Goal: Task Accomplishment & Management: Manage account settings

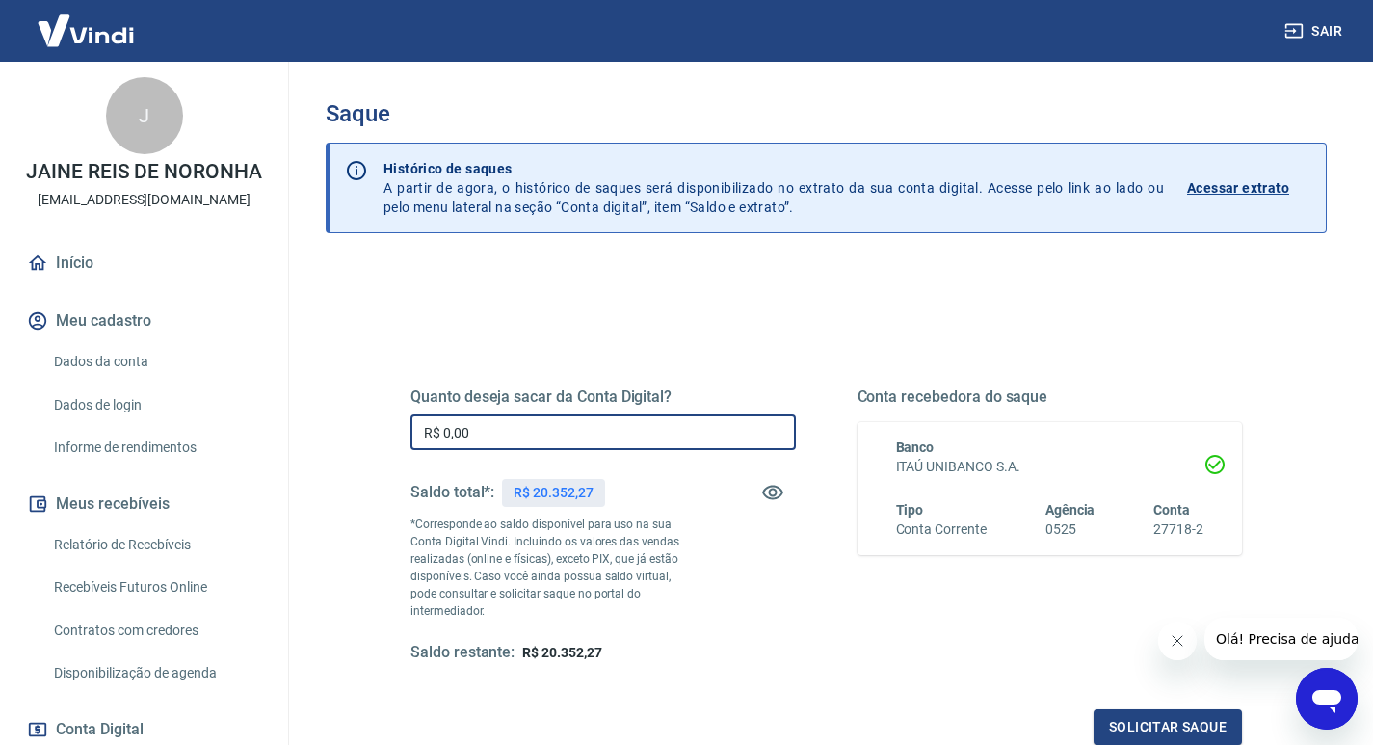
click at [510, 426] on input "R$ 0,00" at bounding box center [604, 432] width 386 height 36
type input "R$ 20.352,27"
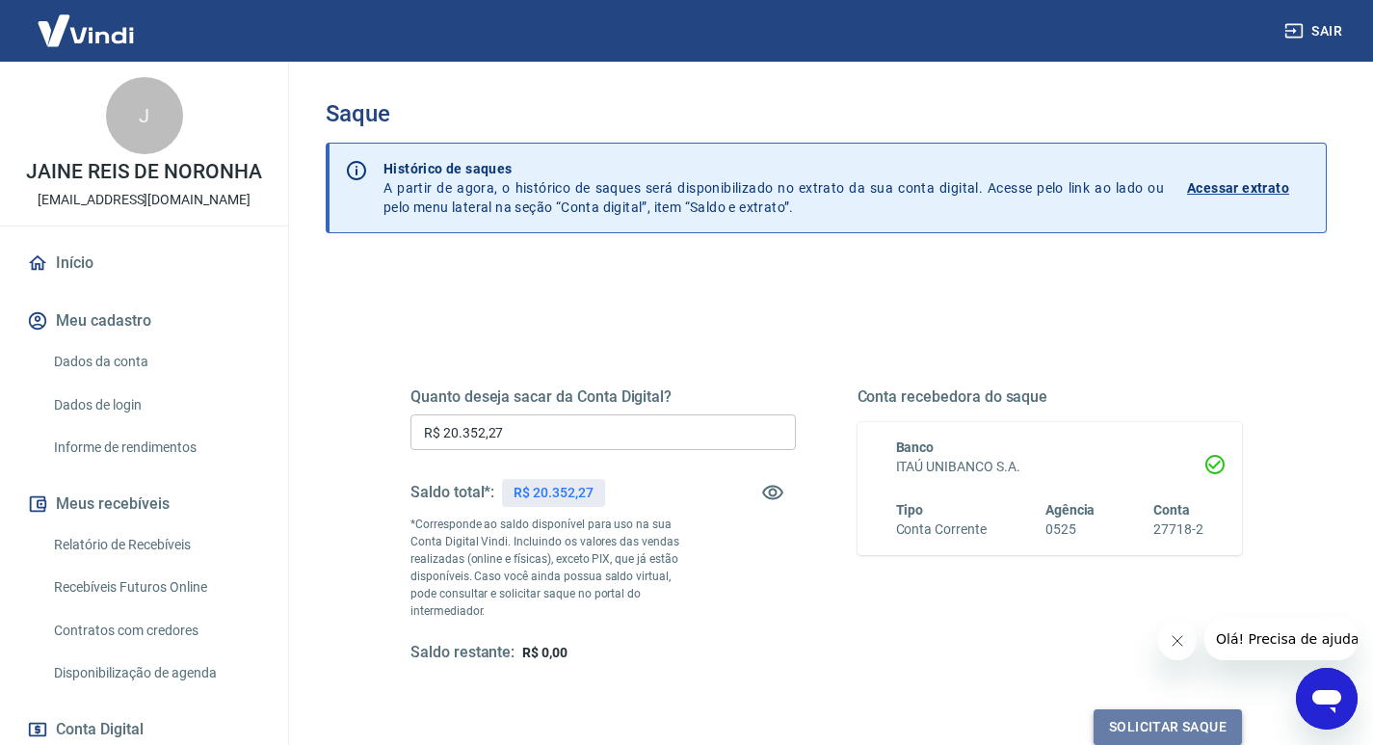
click at [1170, 709] on button "Solicitar saque" at bounding box center [1168, 727] width 148 height 36
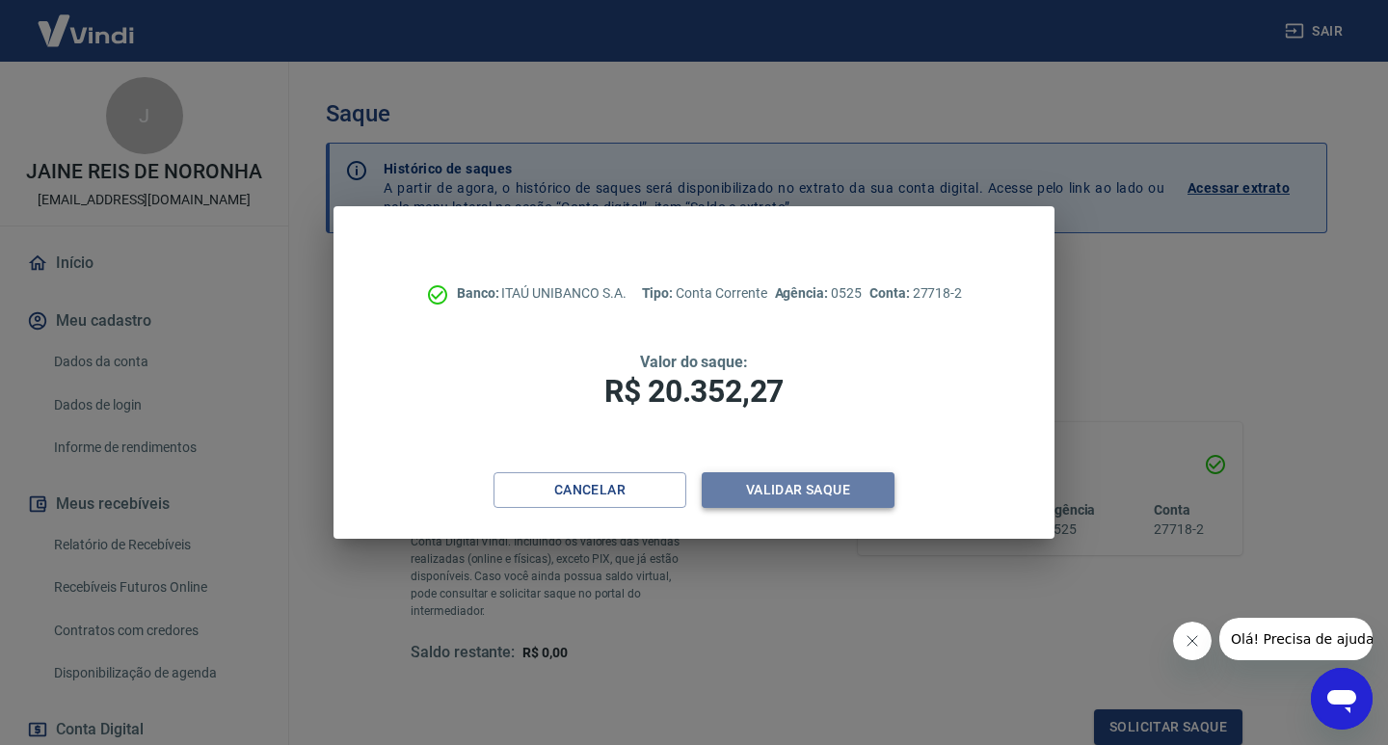
click at [806, 483] on button "Validar saque" at bounding box center [798, 490] width 193 height 36
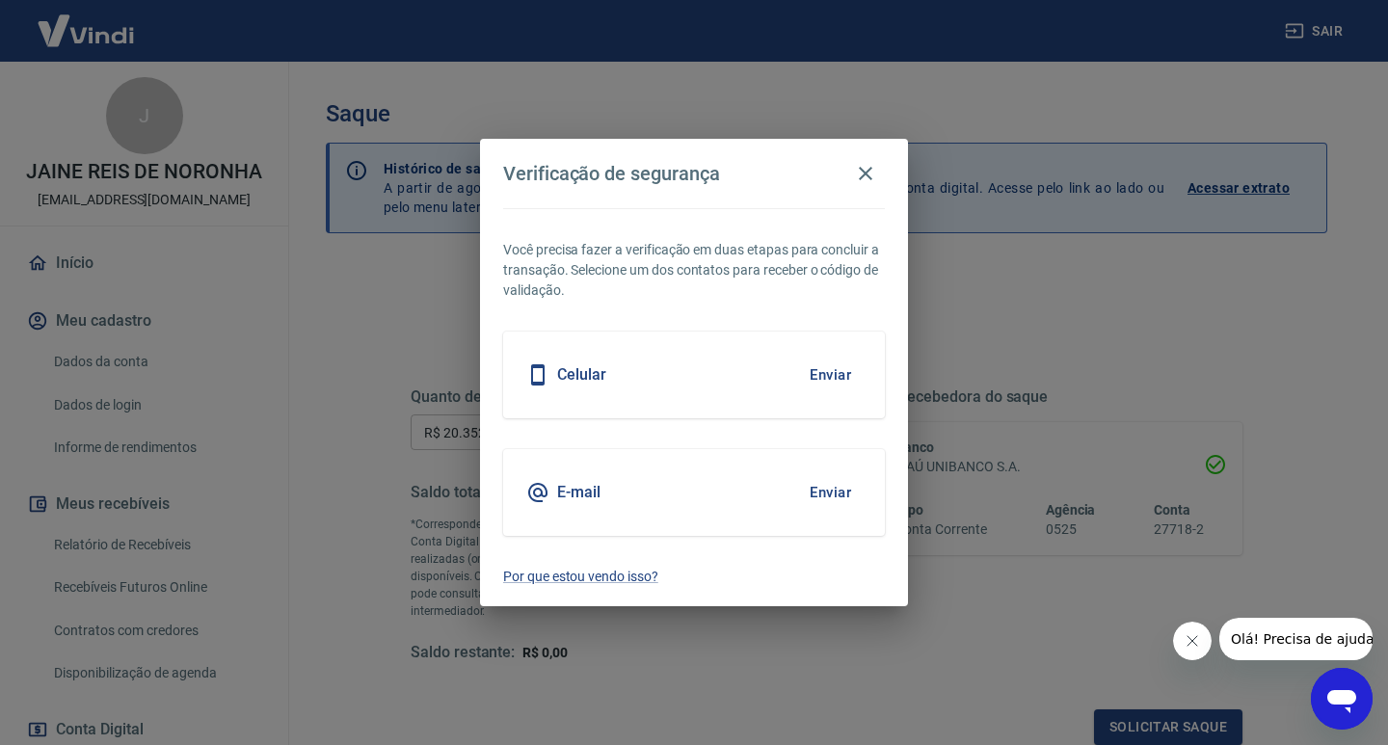
click at [758, 376] on div "Celular Enviar" at bounding box center [694, 375] width 382 height 87
click at [834, 376] on button "Enviar" at bounding box center [830, 375] width 63 height 40
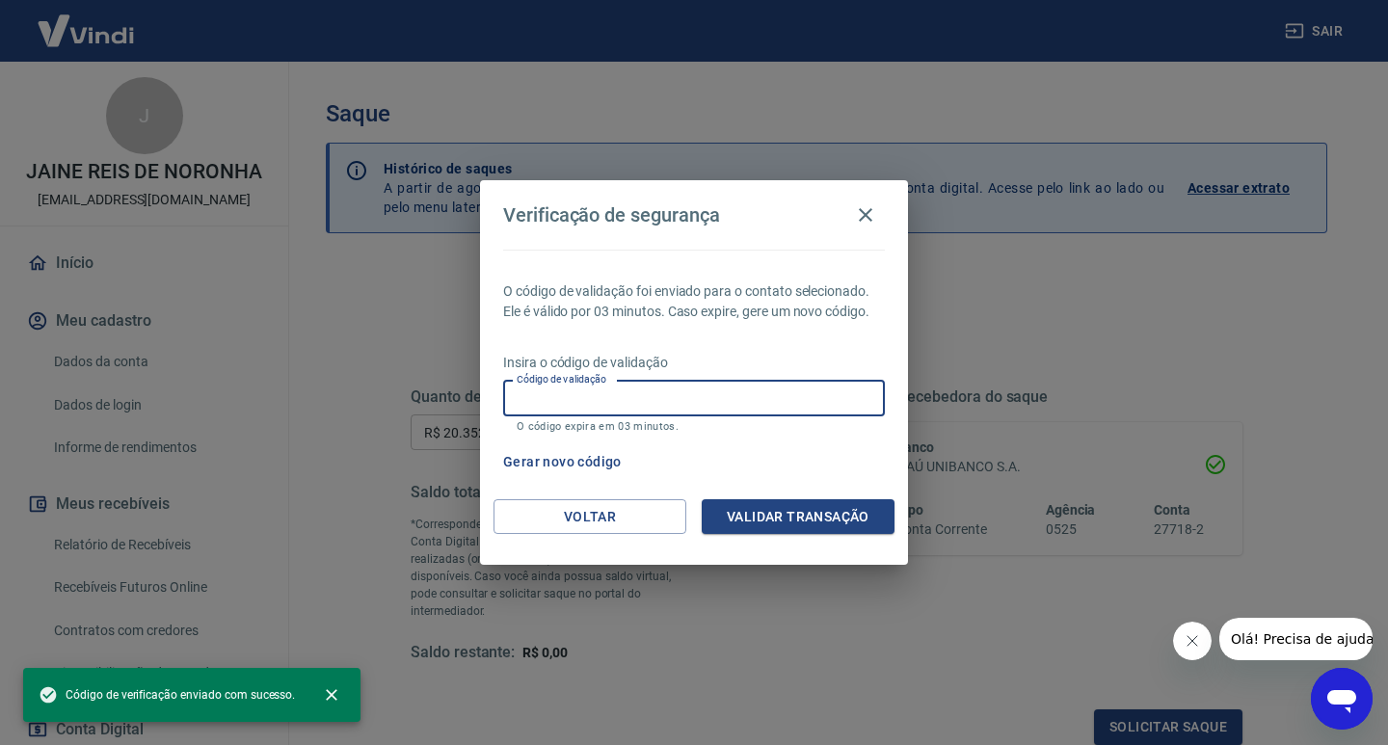
click at [786, 401] on input "Código de validação" at bounding box center [694, 399] width 382 height 36
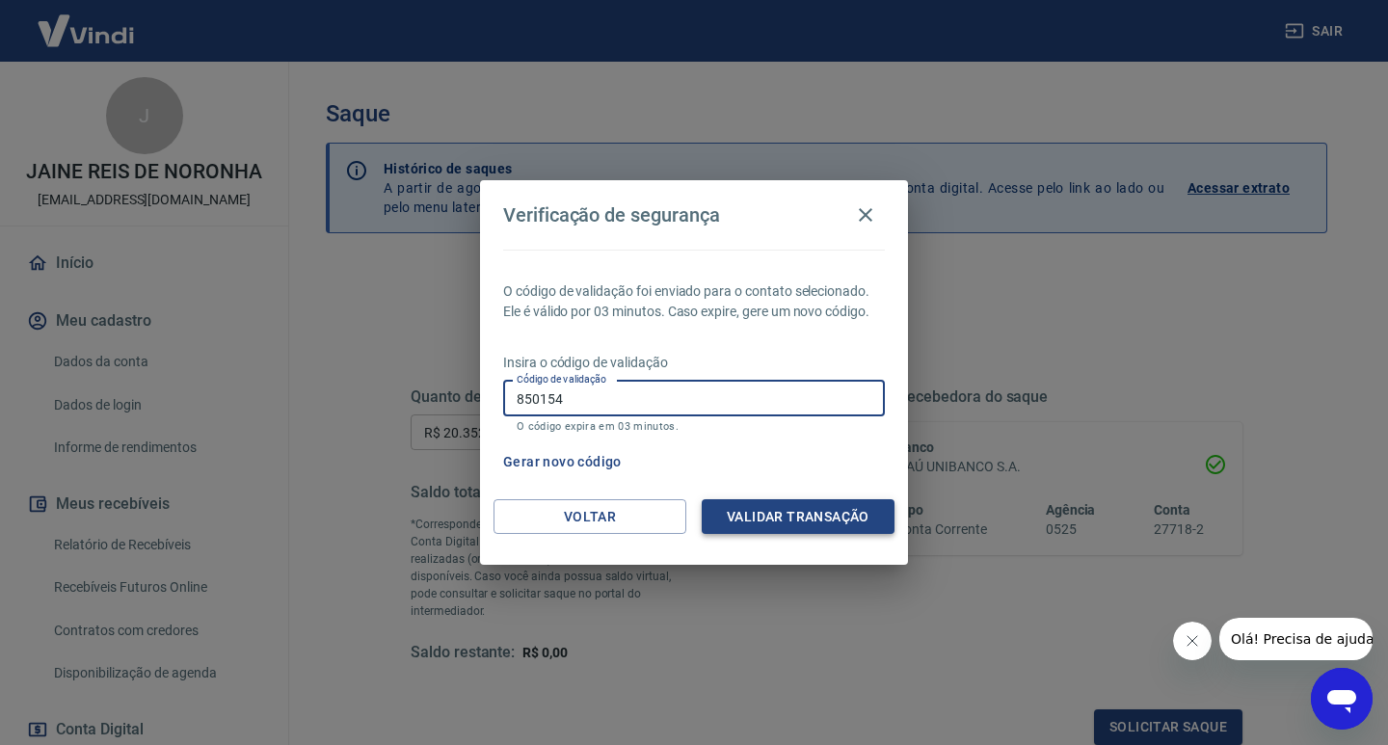
type input "850154"
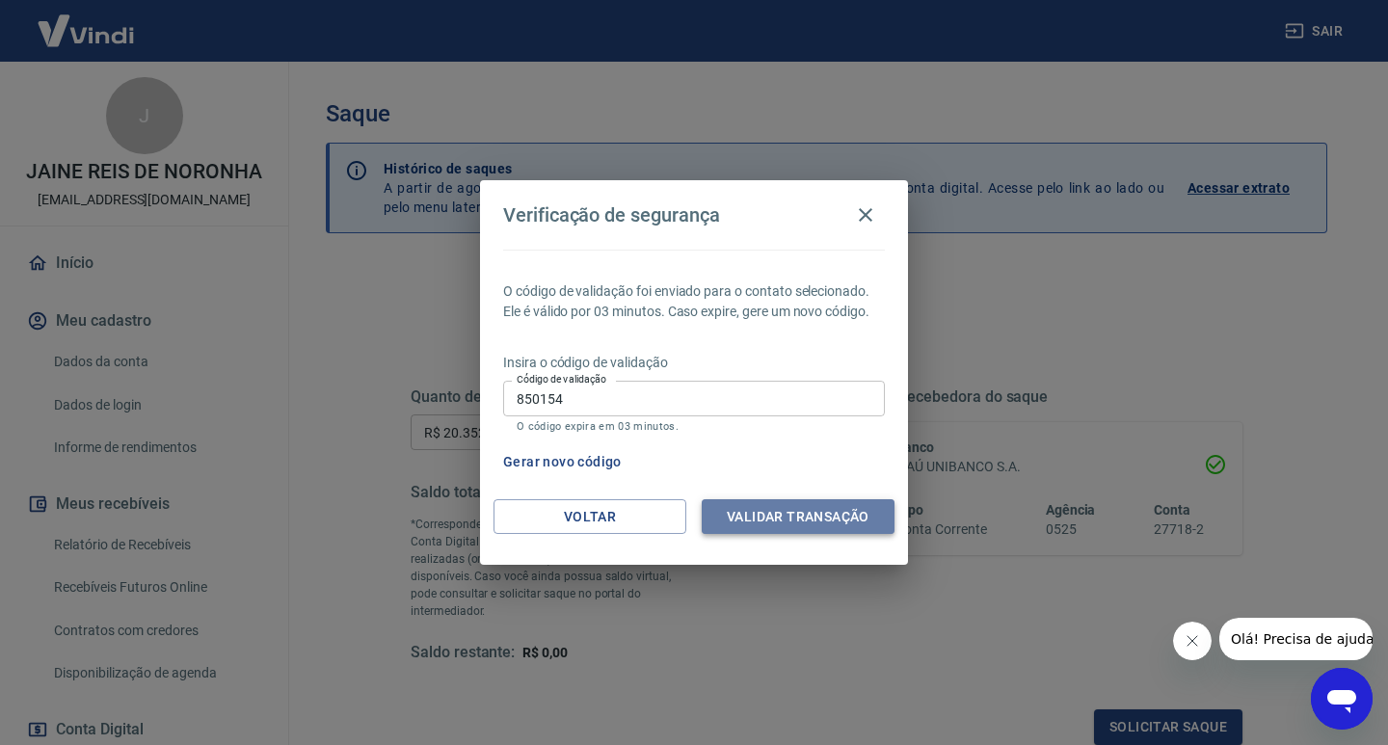
click at [843, 516] on button "Validar transação" at bounding box center [798, 517] width 193 height 36
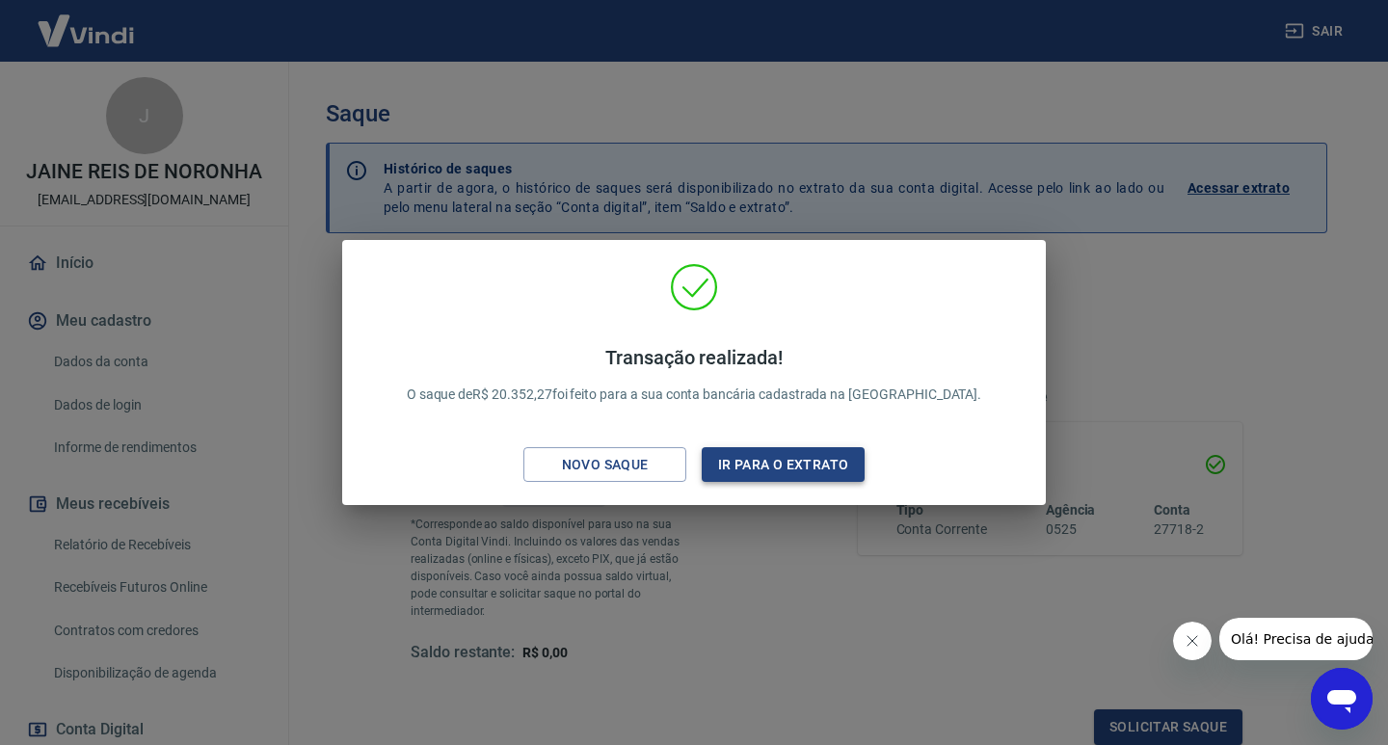
click at [770, 461] on button "Ir para o extrato" at bounding box center [783, 465] width 163 height 36
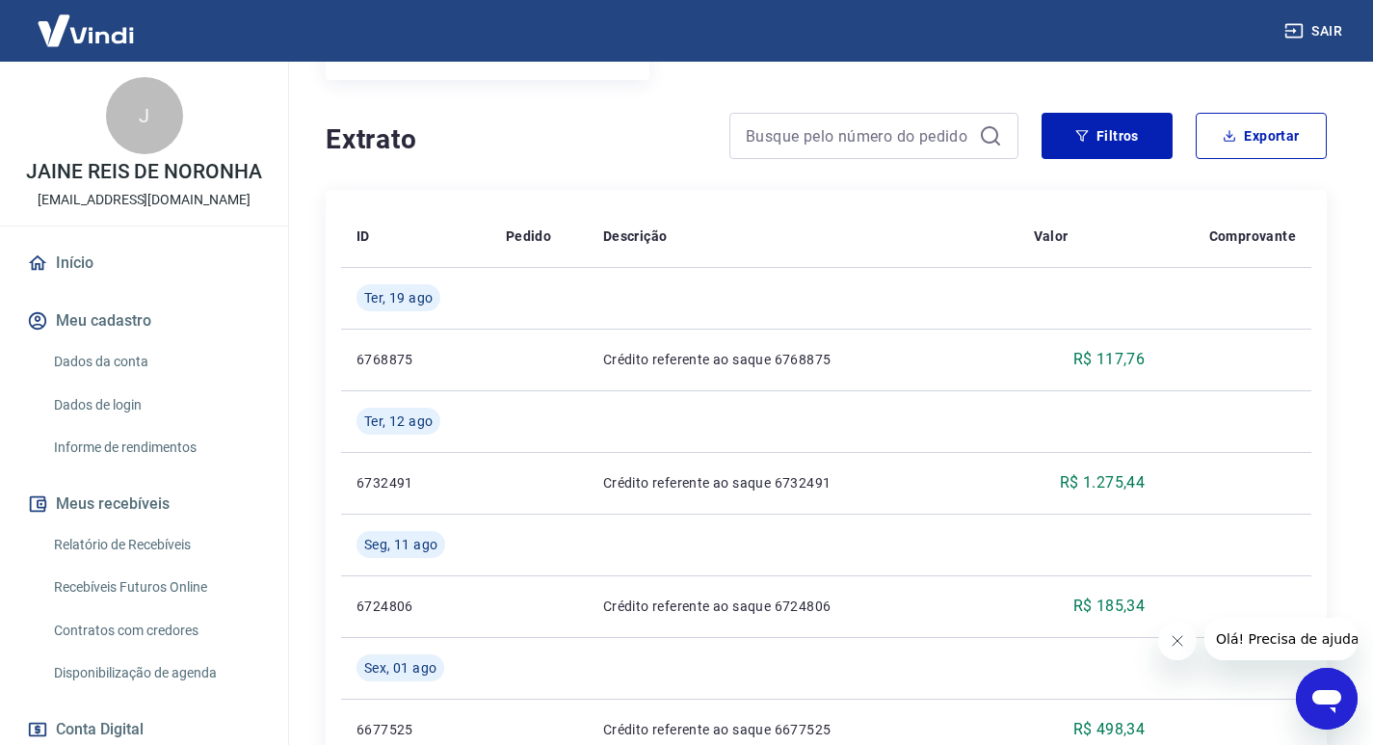
scroll to position [290, 0]
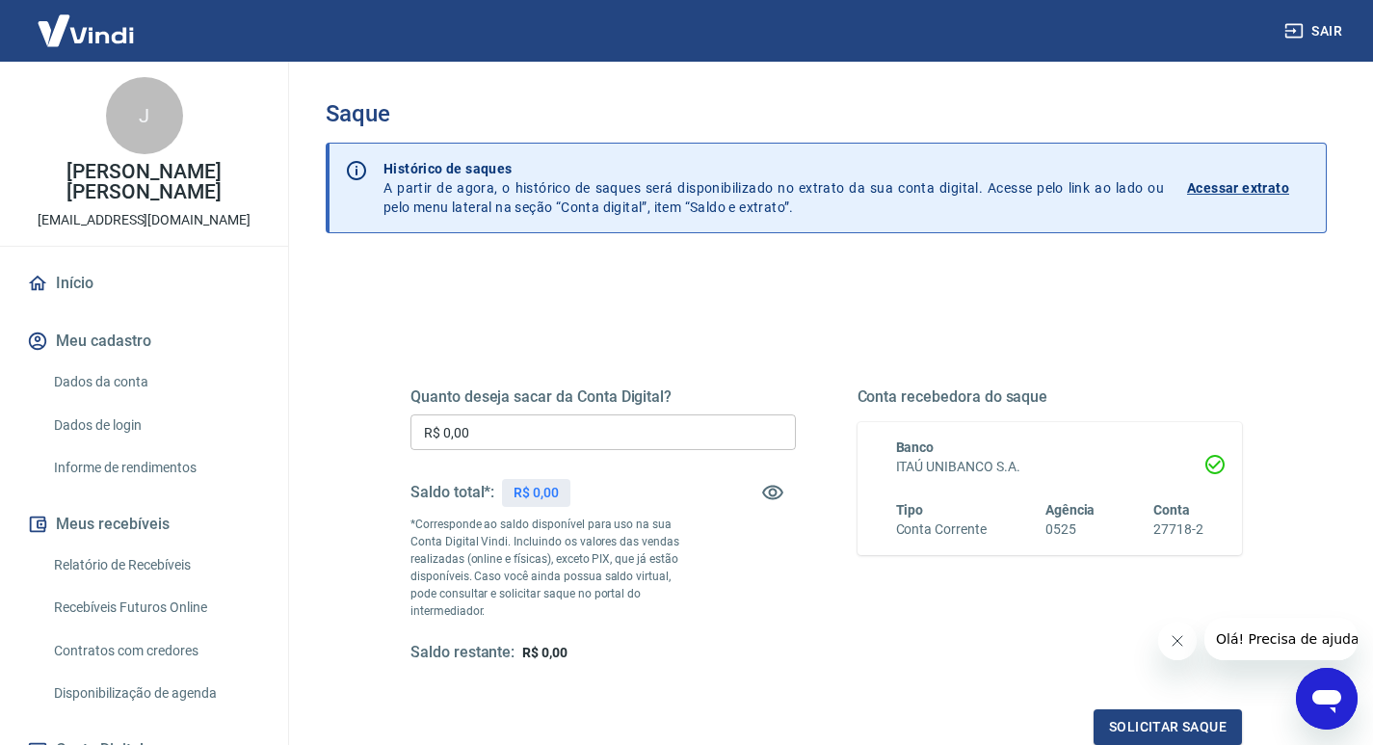
click at [1208, 181] on p "Acessar extrato" at bounding box center [1238, 187] width 102 height 19
